Goal: Check status: Check status

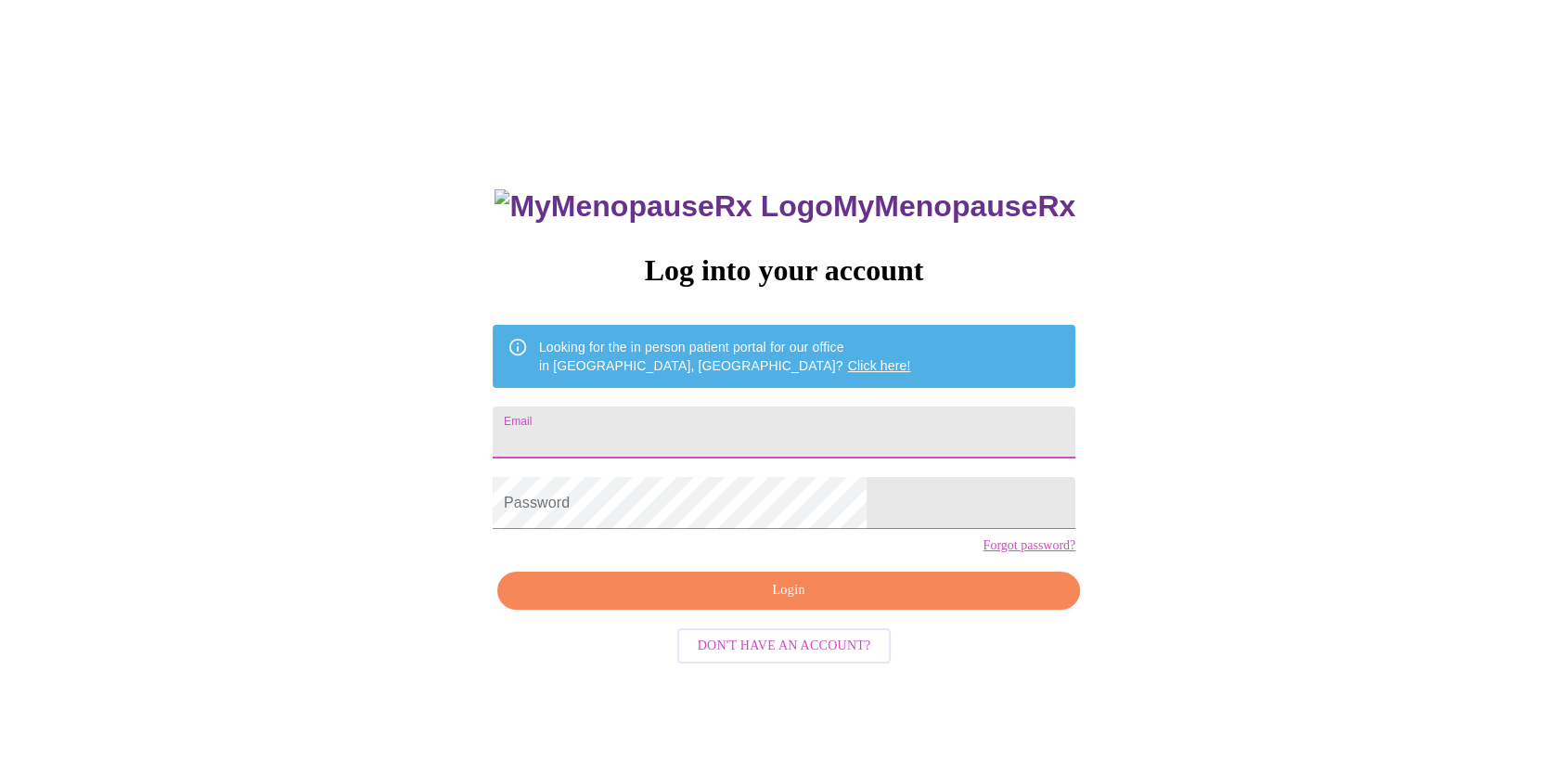
click at [753, 422] on input "Email" at bounding box center [783, 432] width 582 height 52
type input "[EMAIL_ADDRESS][DOMAIN_NAME]"
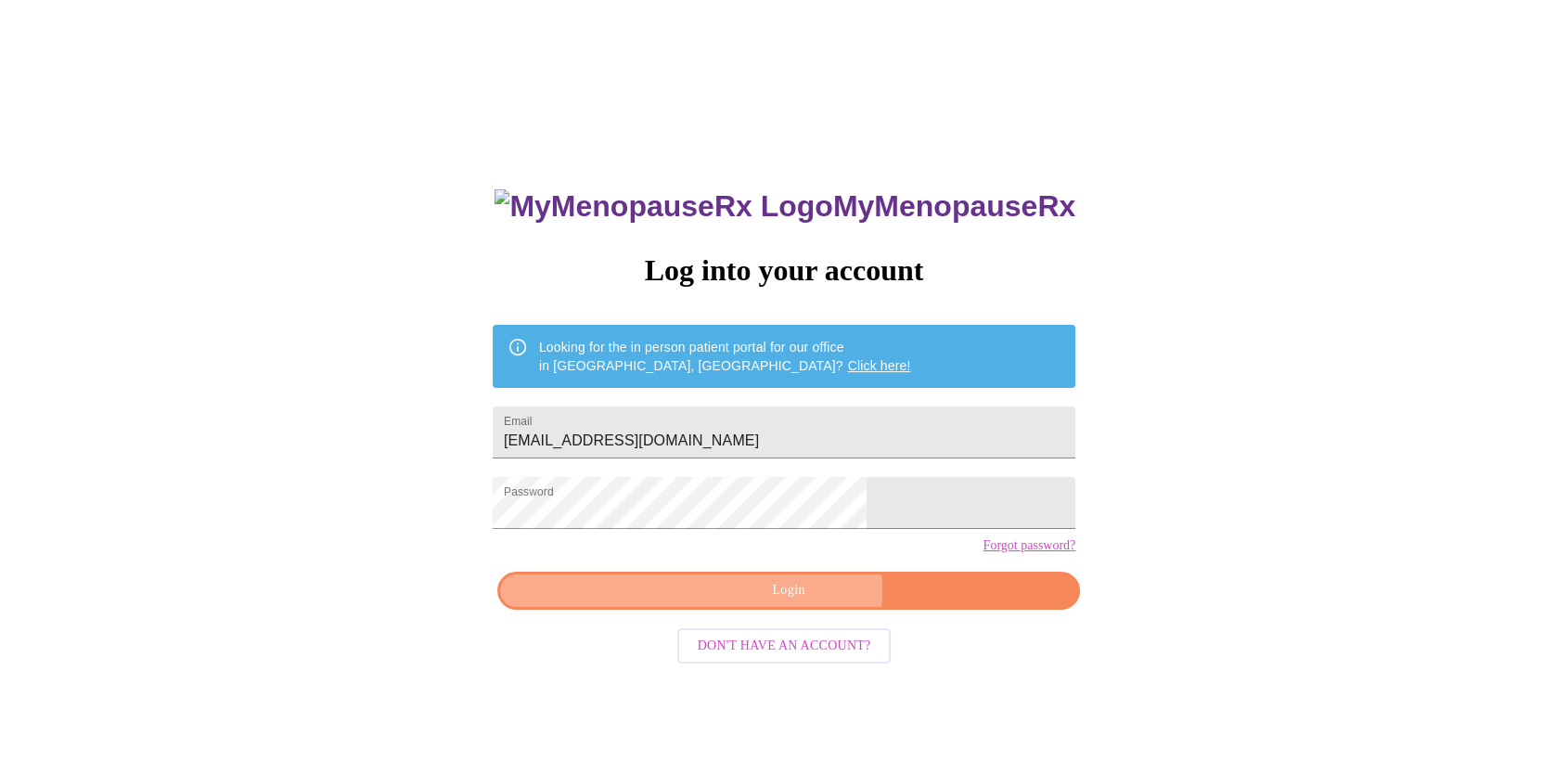
click at [794, 602] on span "Login" at bounding box center [788, 590] width 540 height 23
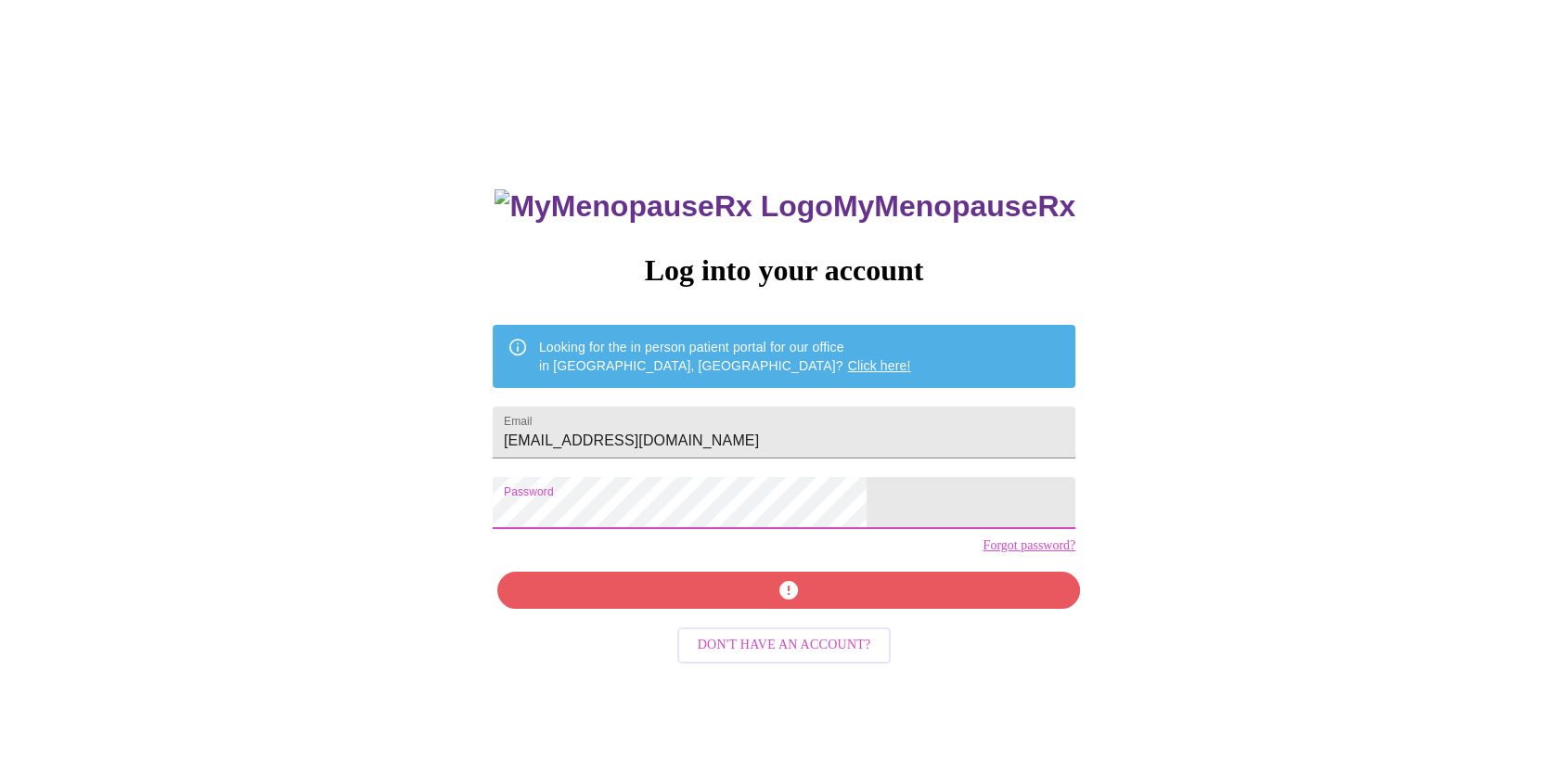
click at [511, 514] on div "MyMenopauseRx Log into your account Looking for the in person patient portal fo…" at bounding box center [783, 463] width 1553 height 913
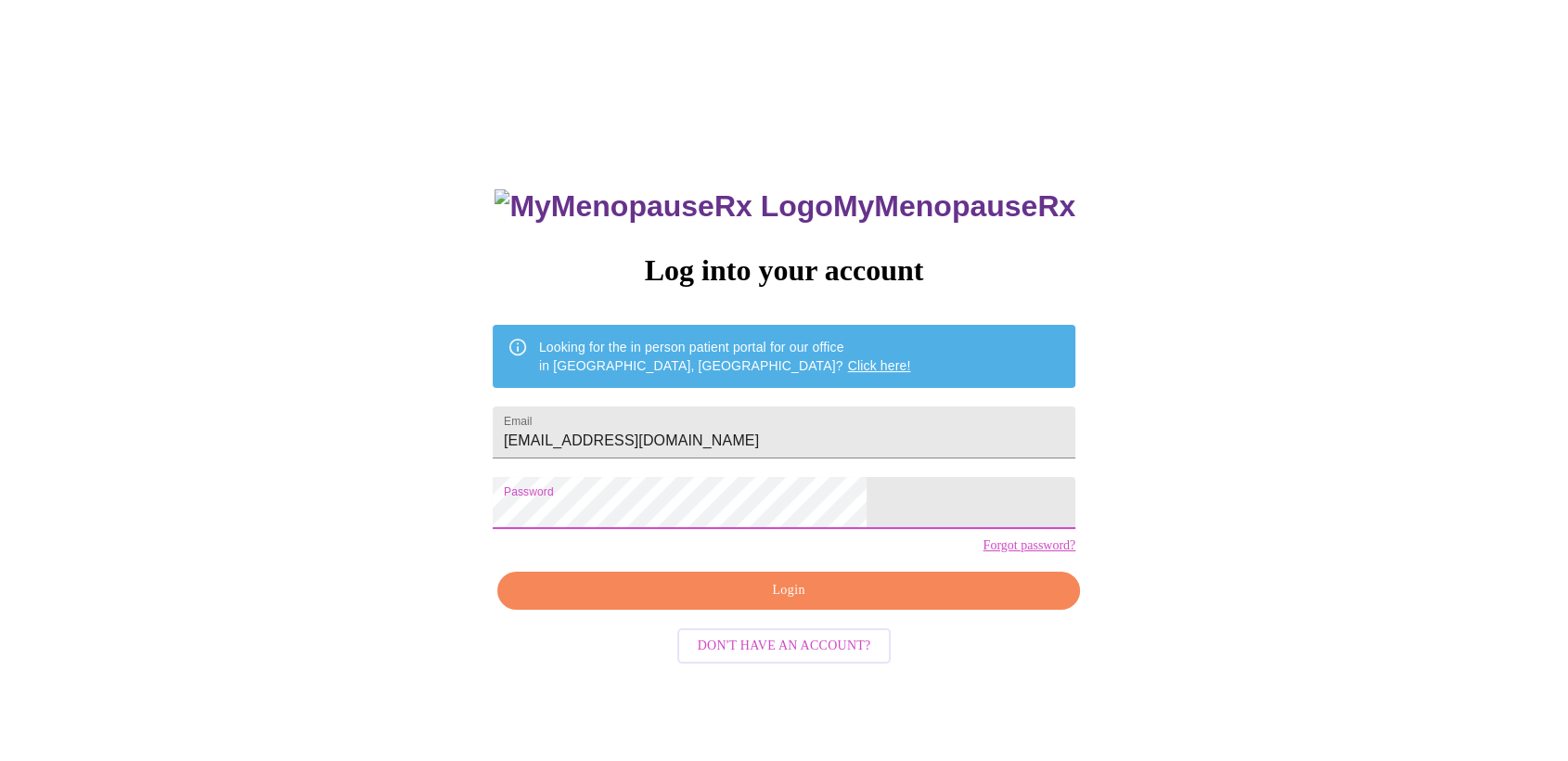
click at [808, 602] on span "Login" at bounding box center [788, 590] width 540 height 23
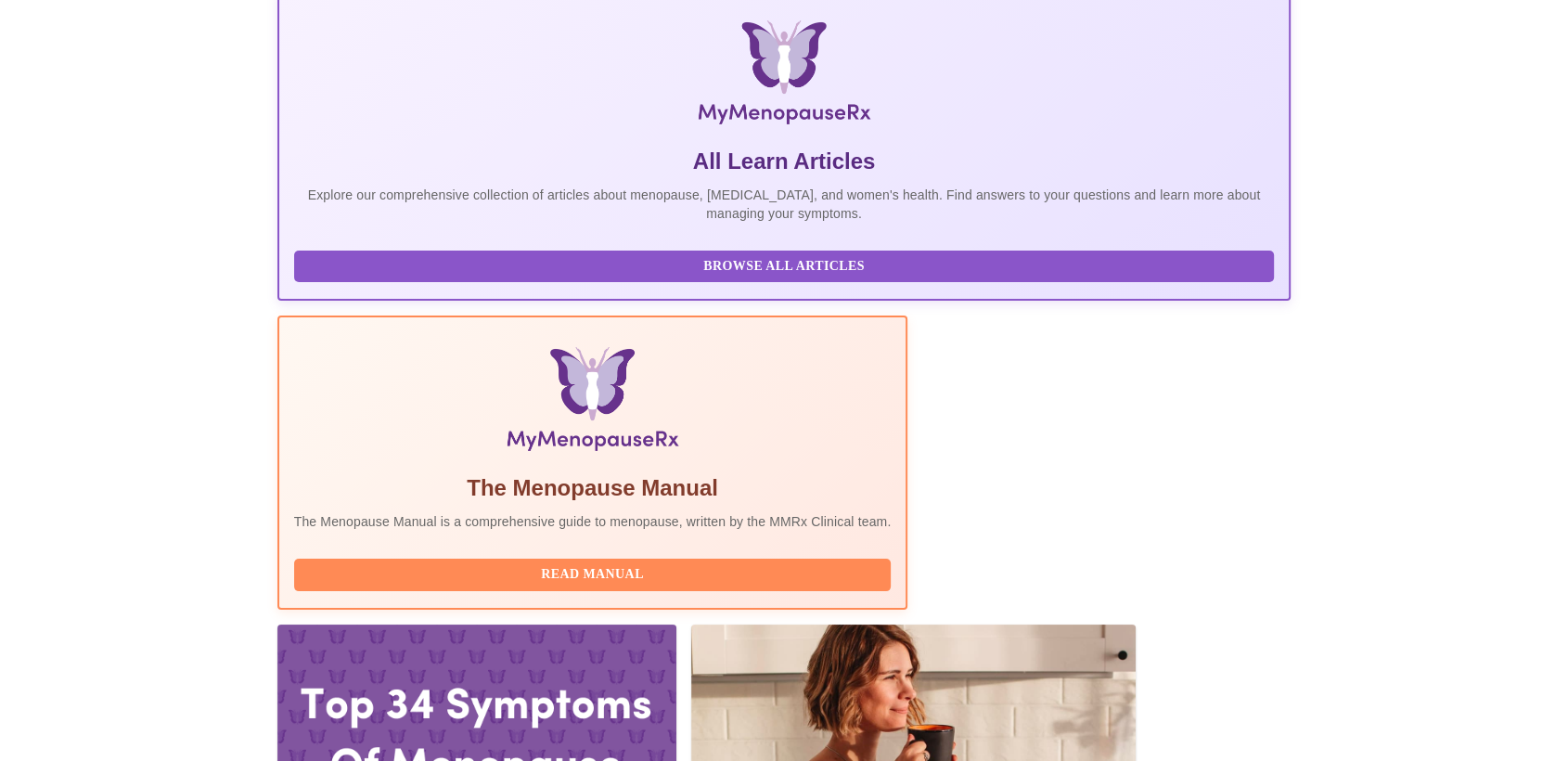
scroll to position [309, 0]
